Goal: Task Accomplishment & Management: Complete application form

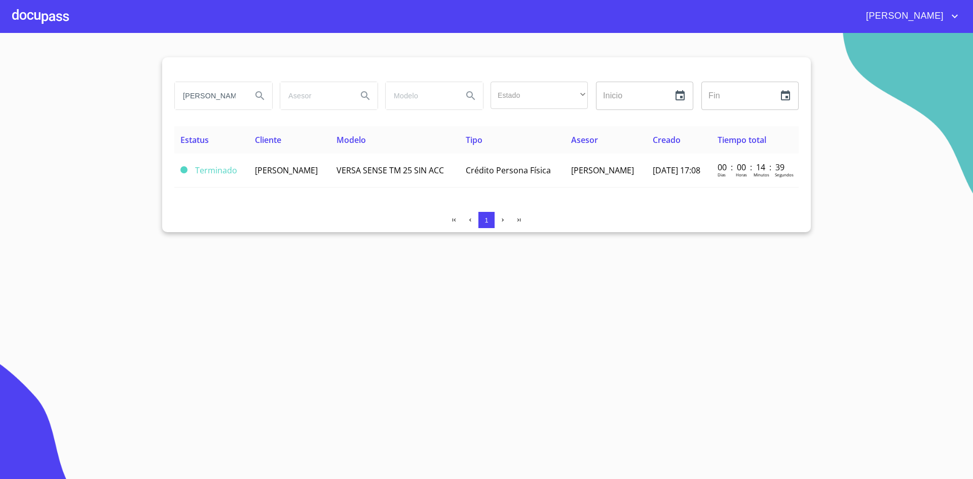
drag, startPoint x: 0, startPoint y: 0, endPoint x: 37, endPoint y: 10, distance: 38.4
click at [37, 10] on div at bounding box center [40, 16] width 57 height 32
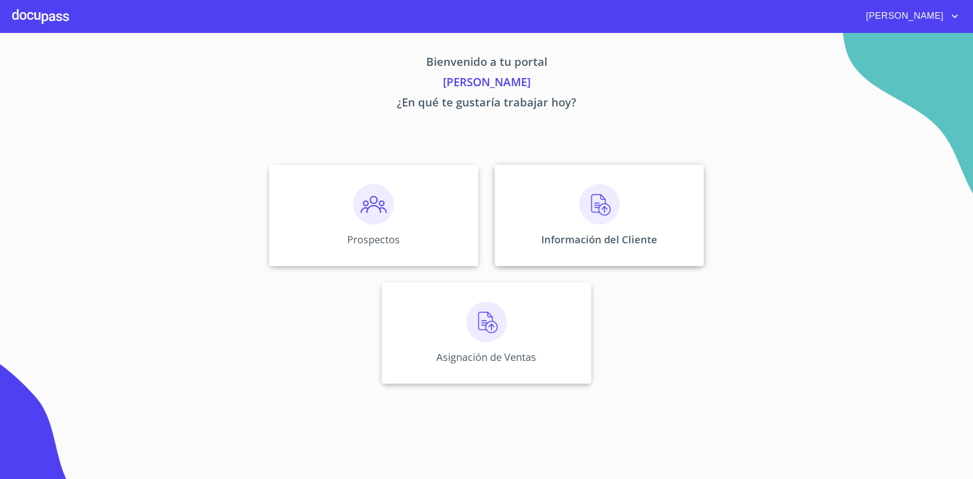
click at [605, 210] on img at bounding box center [599, 204] width 41 height 41
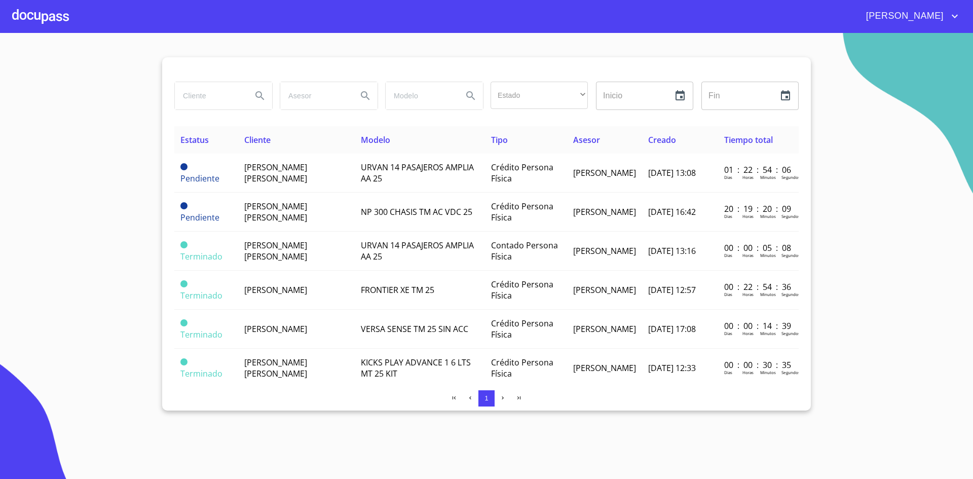
click at [227, 89] on input "search" at bounding box center [209, 95] width 69 height 27
type input "[PERSON_NAME]"
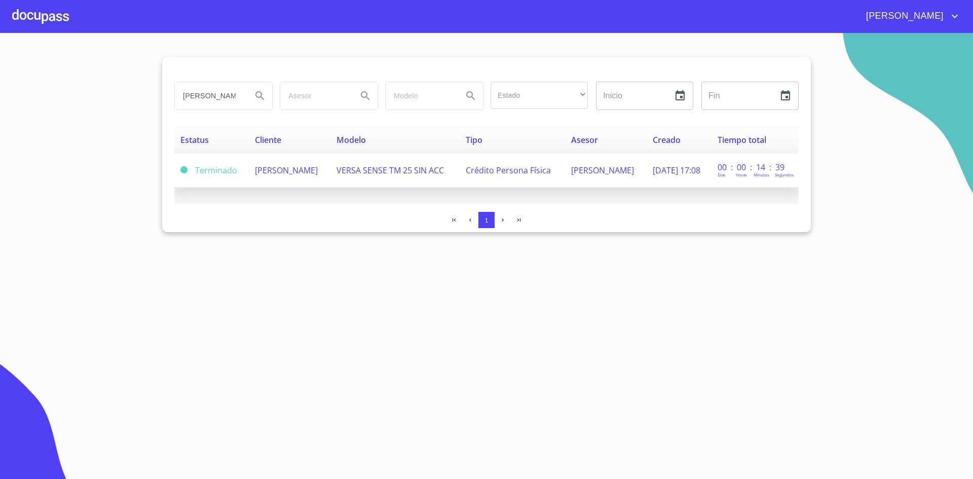
click at [293, 180] on td "[PERSON_NAME]" at bounding box center [289, 171] width 81 height 34
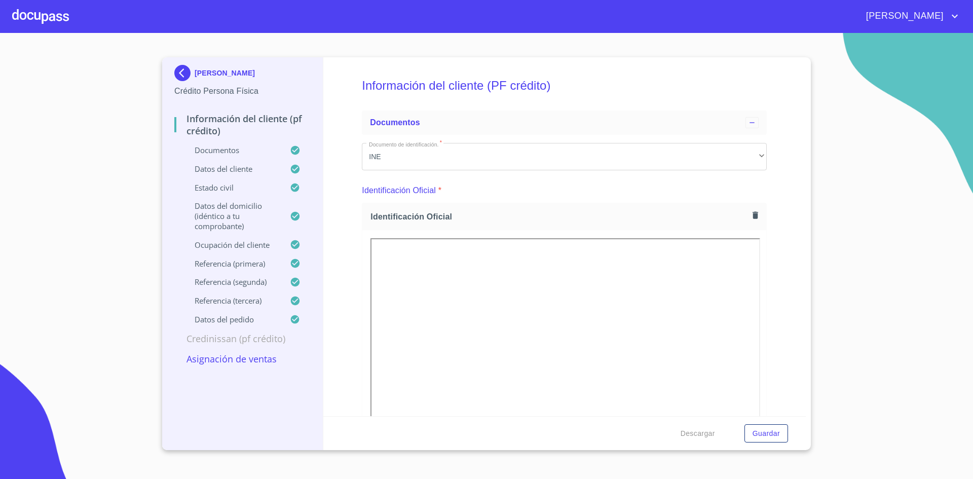
click at [229, 356] on p "Asignación de Ventas" at bounding box center [242, 359] width 136 height 12
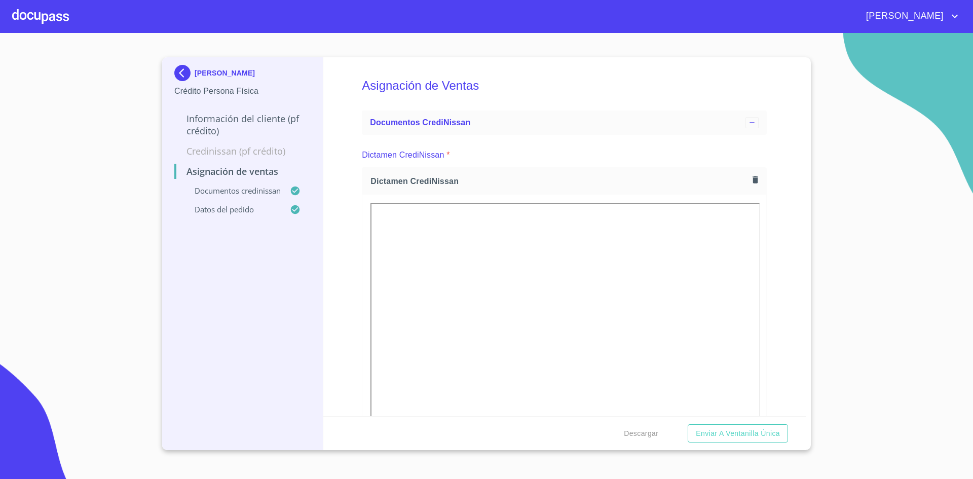
scroll to position [395, 0]
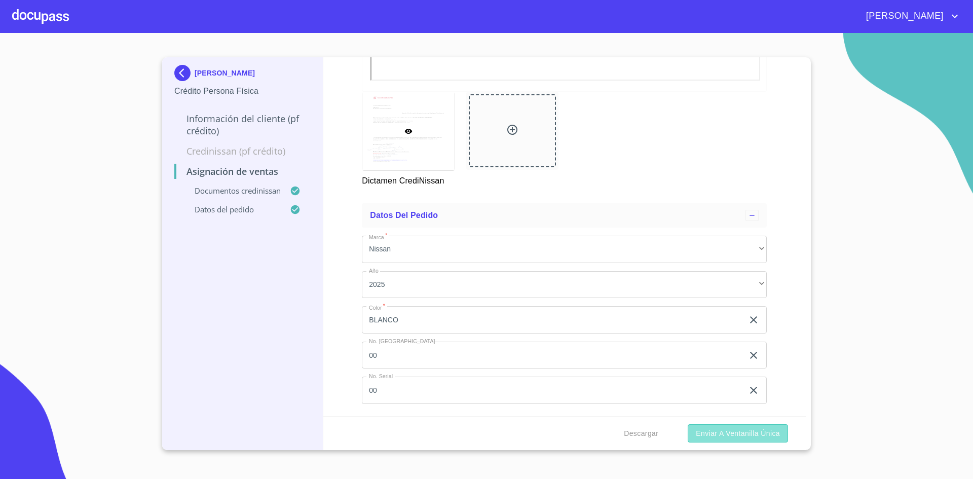
click at [756, 433] on span "Enviar a Ventanilla única" at bounding box center [738, 433] width 84 height 13
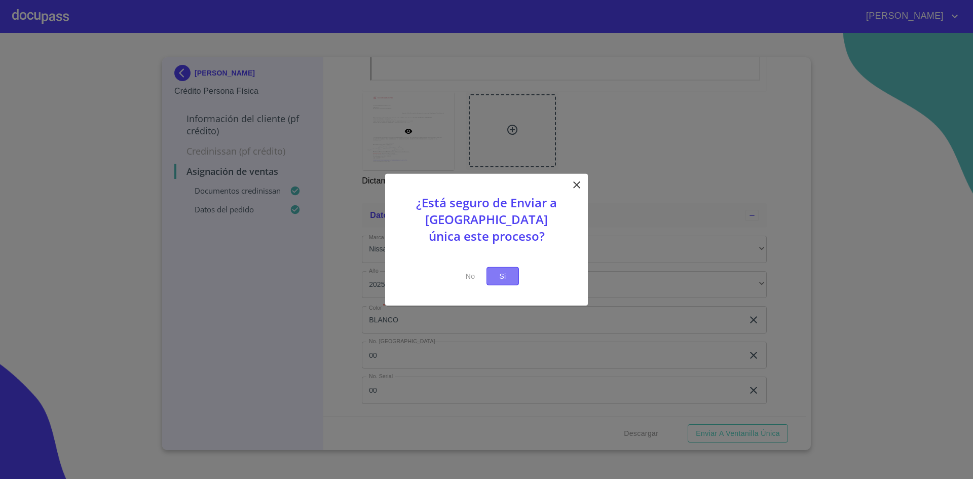
click at [506, 276] on span "Si" at bounding box center [503, 276] width 16 height 13
